Goal: Task Accomplishment & Management: Use online tool/utility

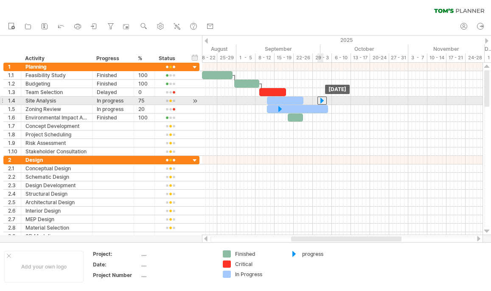
drag, startPoint x: 296, startPoint y: 101, endPoint x: 325, endPoint y: 101, distance: 28.4
click at [325, 101] on div at bounding box center [321, 101] width 9 height 8
drag, startPoint x: 325, startPoint y: 101, endPoint x: 300, endPoint y: 101, distance: 24.6
click at [300, 101] on div at bounding box center [297, 101] width 9 height 8
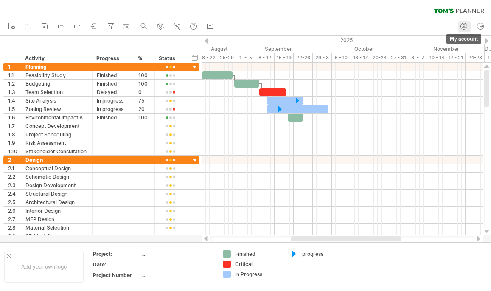
click at [462, 25] on icon at bounding box center [463, 26] width 8 height 8
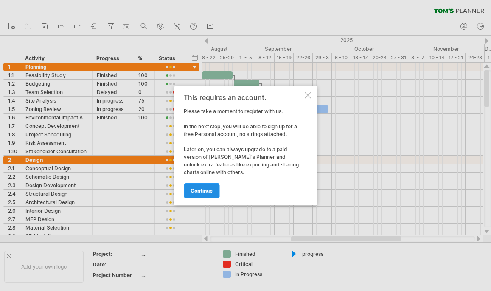
click at [200, 191] on span "continue" at bounding box center [201, 191] width 22 height 6
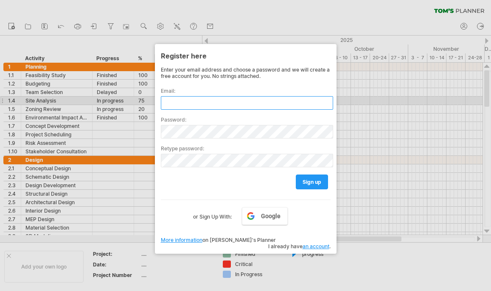
click at [195, 100] on input "text" at bounding box center [247, 103] width 172 height 14
type input "*"
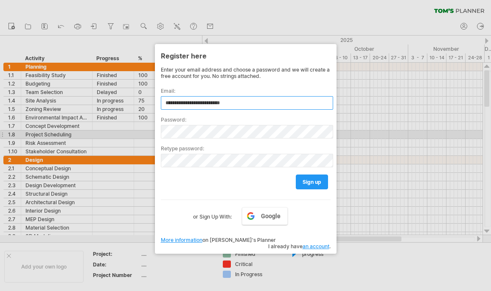
type input "**********"
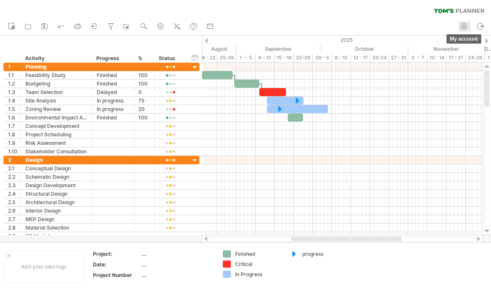
click at [462, 26] on icon at bounding box center [463, 26] width 8 height 8
type input "**********"
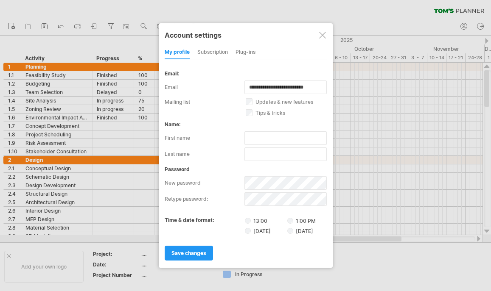
click at [213, 49] on div "subscription" at bounding box center [212, 53] width 31 height 14
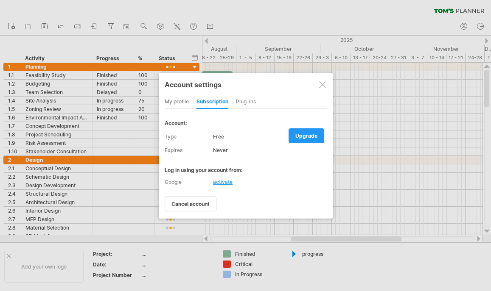
click at [248, 103] on div "Plug-ins" at bounding box center [246, 102] width 20 height 14
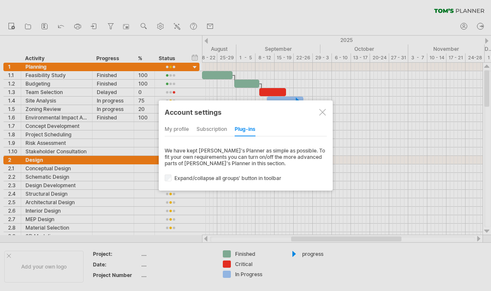
click at [207, 127] on div "subscription" at bounding box center [211, 130] width 31 height 14
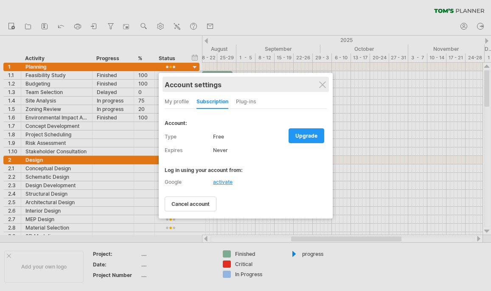
click at [324, 89] on div "Account settings" at bounding box center [246, 84] width 162 height 15
click at [318, 86] on div "Account settings" at bounding box center [245, 83] width 162 height 15
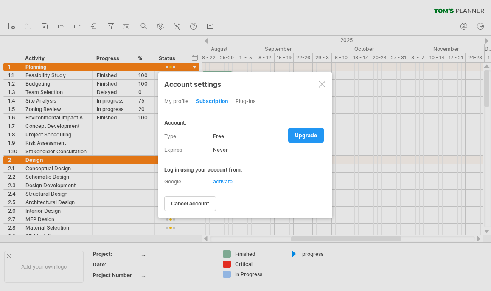
click at [323, 87] on div at bounding box center [322, 84] width 7 height 7
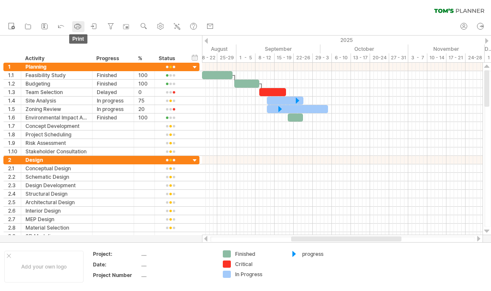
click at [80, 24] on icon at bounding box center [77, 26] width 8 height 8
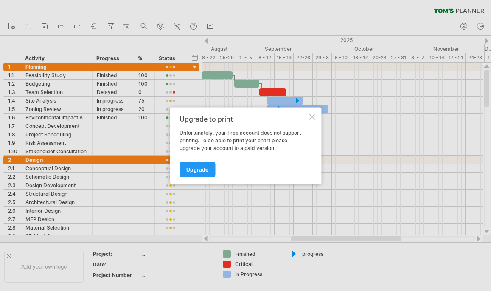
click at [313, 116] on div at bounding box center [311, 116] width 7 height 7
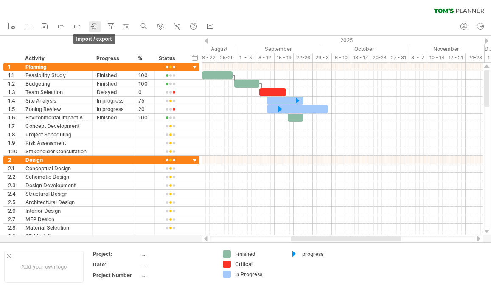
click at [93, 27] on icon at bounding box center [92, 26] width 3 height 2
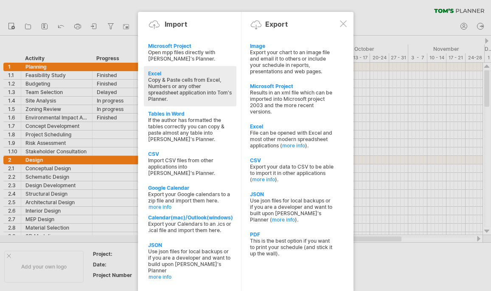
click at [193, 89] on div "Copy & Paste cells from Excel, Numbers or any other spreadsheet application int…" at bounding box center [190, 89] width 84 height 25
type textarea "**********"
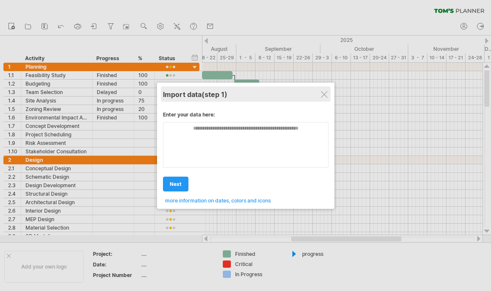
click at [319, 98] on div "Import data (step 1)" at bounding box center [245, 94] width 165 height 15
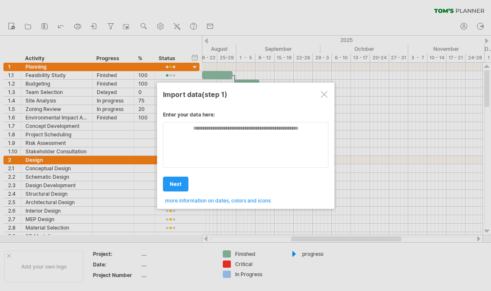
click at [325, 95] on div at bounding box center [324, 94] width 7 height 7
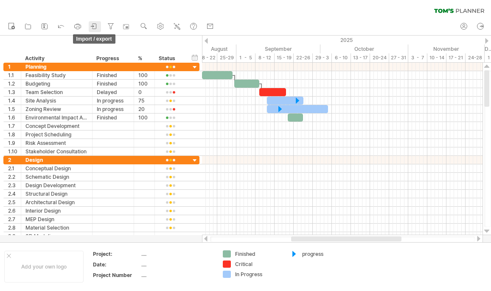
click at [92, 25] on icon at bounding box center [94, 26] width 8 height 8
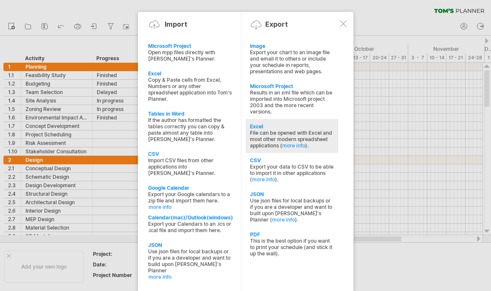
click at [260, 143] on div "File can be opened with Excel and most other modern spreadsheet applications ( …" at bounding box center [292, 139] width 84 height 19
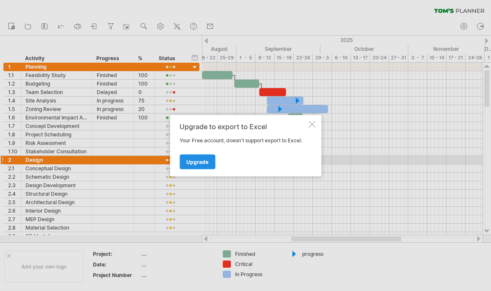
click at [206, 162] on span "Upgrade" at bounding box center [197, 162] width 22 height 6
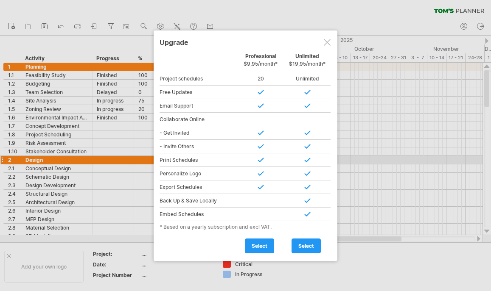
click at [325, 43] on div at bounding box center [327, 42] width 7 height 7
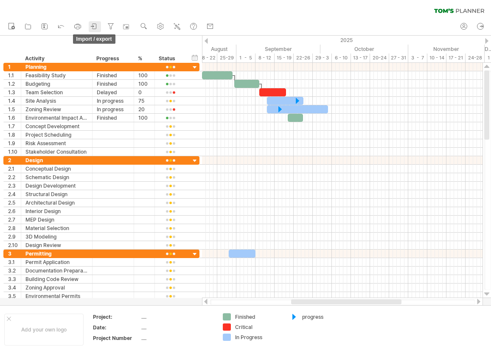
click at [92, 27] on icon at bounding box center [94, 26] width 8 height 8
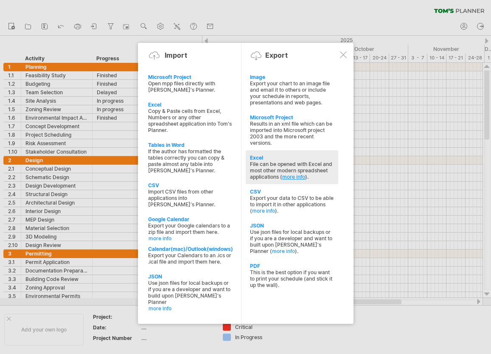
click at [291, 177] on link "more info" at bounding box center [293, 177] width 23 height 6
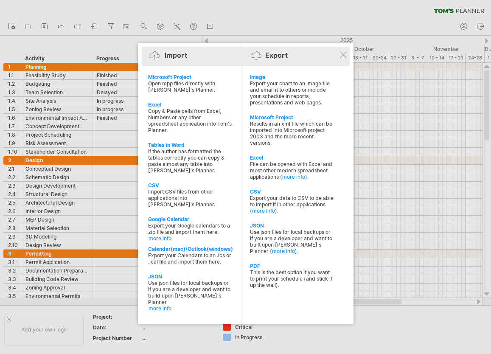
click at [347, 53] on div "Import Export" at bounding box center [246, 57] width 204 height 20
click at [341, 51] on div "Import Export" at bounding box center [246, 56] width 204 height 13
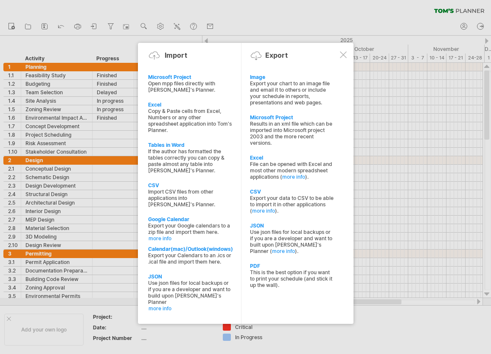
click at [342, 56] on div at bounding box center [343, 54] width 7 height 7
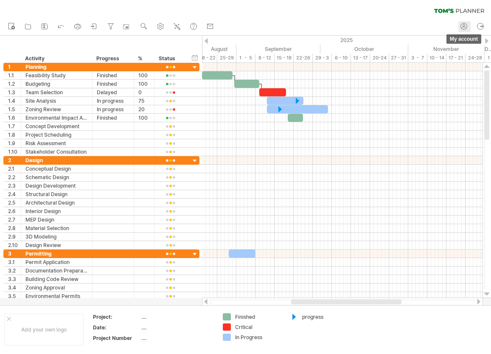
click at [462, 26] on icon at bounding box center [463, 26] width 8 height 8
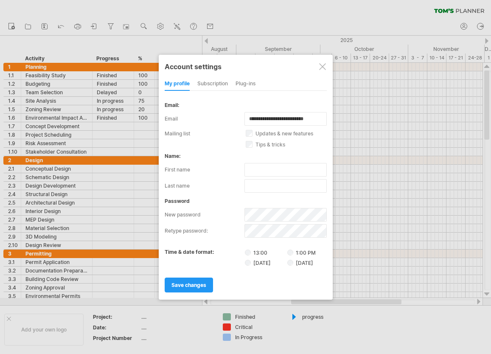
click at [219, 82] on div "subscription" at bounding box center [212, 84] width 31 height 14
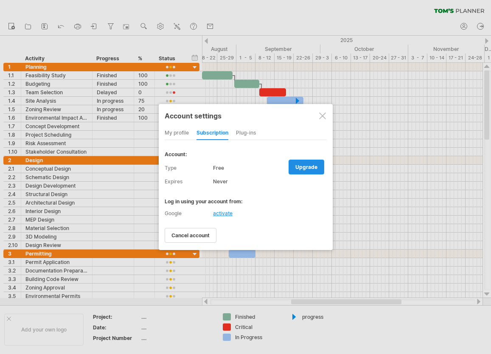
click at [296, 163] on link "upgrade" at bounding box center [307, 167] width 36 height 15
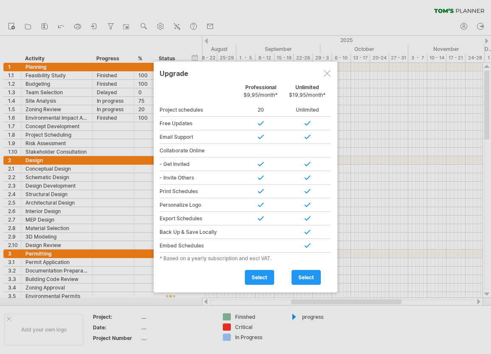
click at [325, 73] on div at bounding box center [327, 73] width 7 height 7
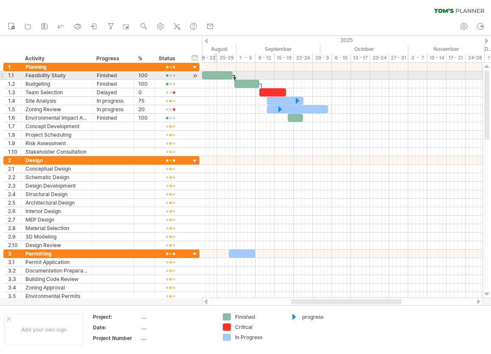
click at [216, 75] on div at bounding box center [217, 75] width 31 height 8
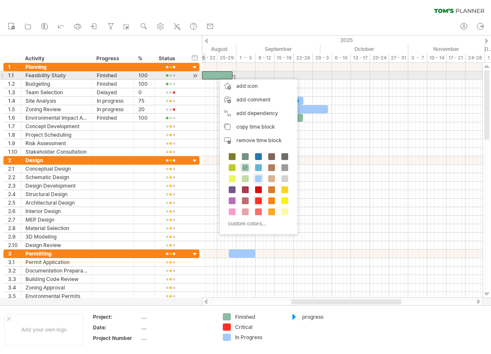
click at [143, 75] on div "100" at bounding box center [144, 75] width 12 height 8
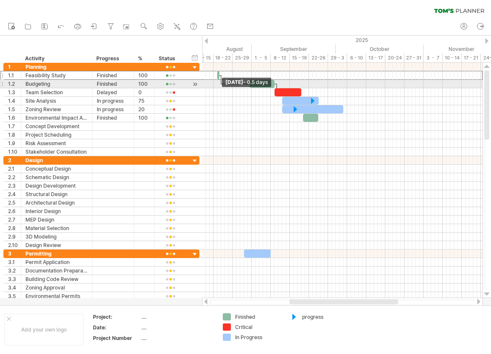
drag, startPoint x: 232, startPoint y: 77, endPoint x: 196, endPoint y: 80, distance: 36.2
click at [196, 80] on div "Trying to reach [DOMAIN_NAME] Connected again... 0% clear filter new 1" at bounding box center [245, 177] width 491 height 354
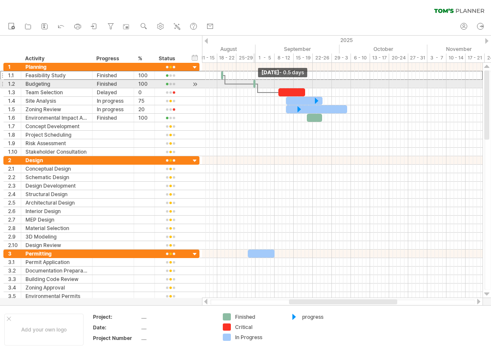
drag, startPoint x: 277, startPoint y: 83, endPoint x: 234, endPoint y: 87, distance: 43.1
click at [234, 87] on div "[DATE] - 0.5 days [DATE]" at bounding box center [342, 180] width 280 height 235
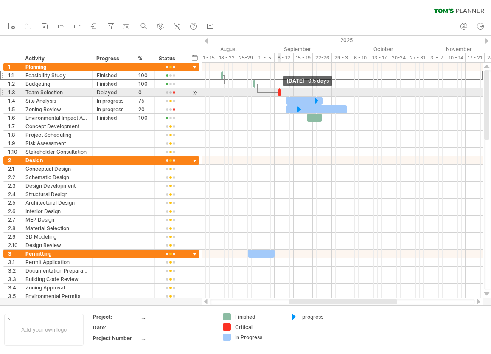
drag, startPoint x: 303, startPoint y: 91, endPoint x: 273, endPoint y: 95, distance: 30.9
click at [270, 95] on div "[DATE] - 0.5 days [DATE]" at bounding box center [342, 180] width 280 height 235
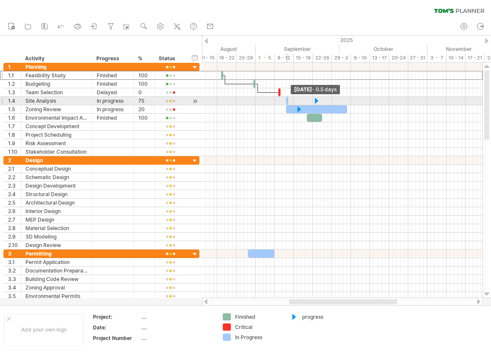
drag, startPoint x: 321, startPoint y: 99, endPoint x: 274, endPoint y: 105, distance: 47.1
click at [274, 105] on div "[DATE] - 0.5 days [DATE]" at bounding box center [342, 180] width 280 height 235
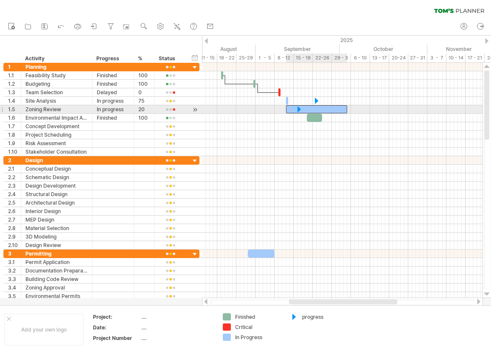
click at [344, 107] on div at bounding box center [316, 109] width 61 height 8
drag, startPoint x: 347, startPoint y: 107, endPoint x: 260, endPoint y: 107, distance: 87.0
click at [260, 107] on div "[DATE] - 0.5 days [DATE]" at bounding box center [342, 180] width 280 height 235
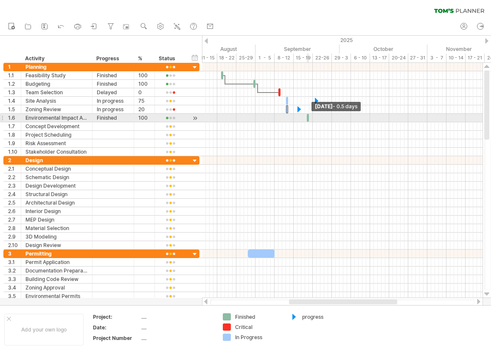
drag, startPoint x: 321, startPoint y: 116, endPoint x: 284, endPoint y: 116, distance: 37.3
click at [284, 116] on div "[DATE] - 0.5 days [DATE]" at bounding box center [342, 180] width 280 height 235
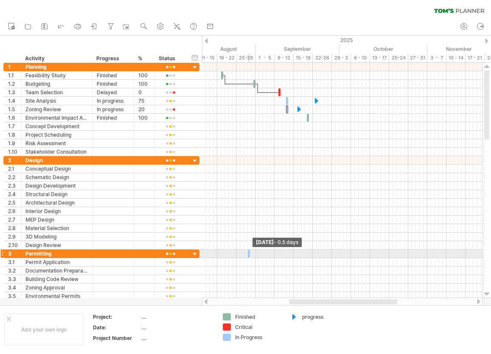
drag, startPoint x: 275, startPoint y: 254, endPoint x: 235, endPoint y: 253, distance: 40.3
click at [238, 253] on div "[DATE] - 0.5 days [DATE]" at bounding box center [342, 180] width 280 height 235
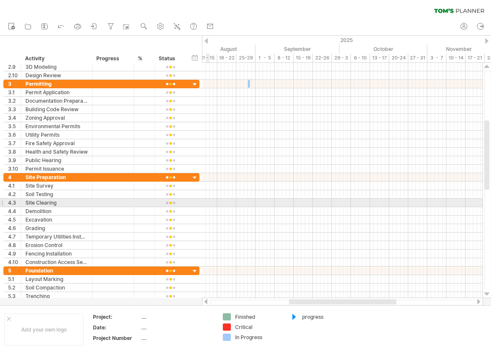
click at [206, 204] on div at bounding box center [342, 203] width 280 height 8
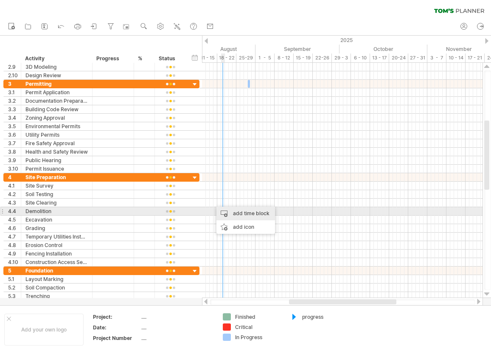
click at [230, 215] on div "add time block" at bounding box center [245, 214] width 59 height 14
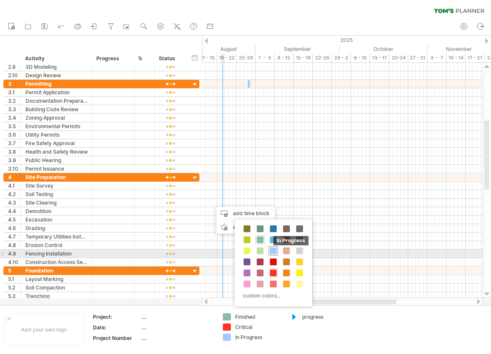
click at [273, 251] on span at bounding box center [273, 250] width 7 height 7
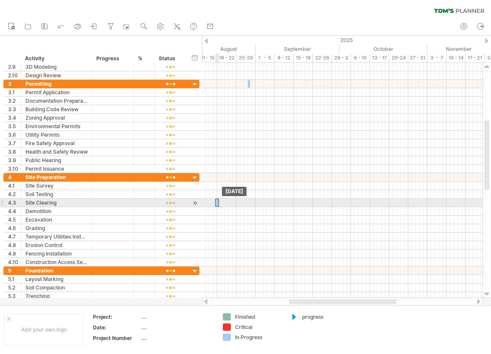
click at [217, 203] on div at bounding box center [217, 203] width 4 height 8
click at [217, 205] on span at bounding box center [218, 203] width 3 height 8
